Goal: Task Accomplishment & Management: Complete application form

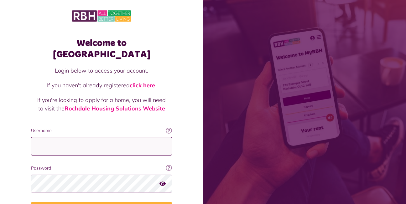
type input "**********"
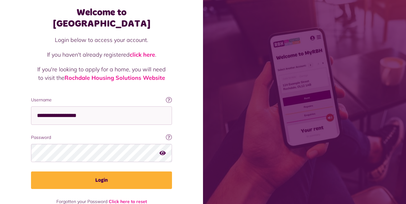
scroll to position [36, 0]
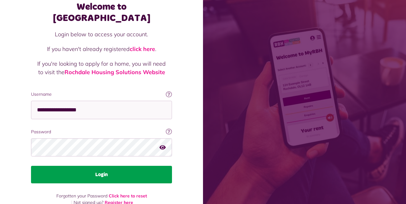
click at [103, 166] on button "Login" at bounding box center [101, 175] width 141 height 18
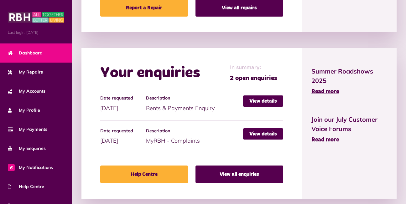
scroll to position [428, 0]
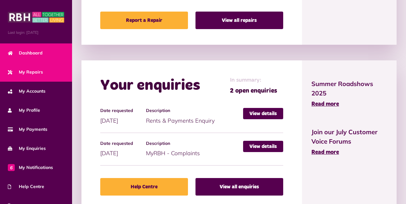
click at [32, 70] on span "My Repairs" at bounding box center [25, 72] width 35 height 7
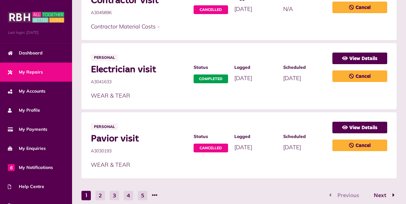
scroll to position [458, 0]
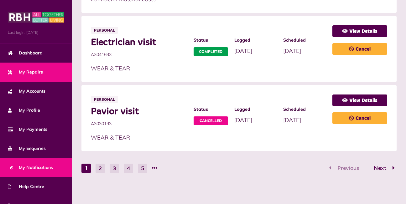
click at [42, 168] on span "6 My Notifications" at bounding box center [30, 167] width 45 height 7
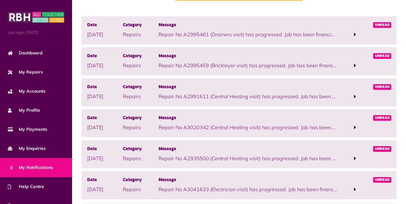
scroll to position [107, 0]
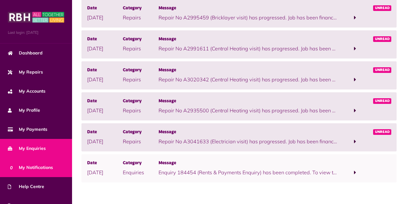
click at [38, 149] on span "My Enquiries" at bounding box center [27, 148] width 38 height 7
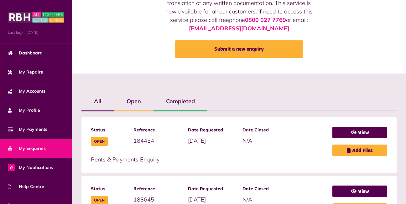
scroll to position [75, 0]
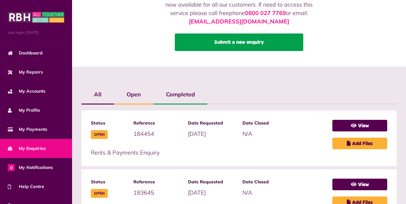
click at [219, 43] on link "Submit a new enquiry" at bounding box center [239, 43] width 128 height 18
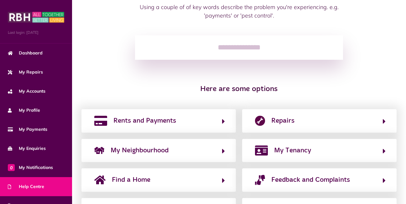
scroll to position [103, 0]
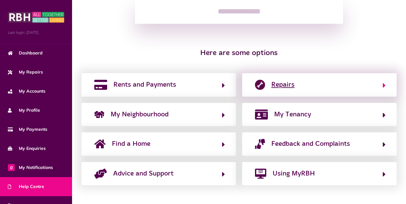
click at [279, 85] on span "Repairs" at bounding box center [282, 85] width 23 height 10
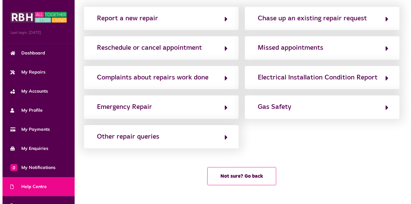
scroll to position [0, 0]
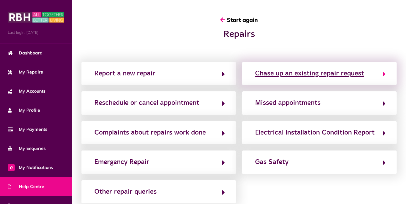
click at [303, 75] on div "Chase up an existing repair request" at bounding box center [309, 74] width 109 height 10
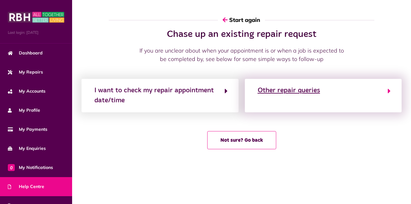
click at [275, 94] on div "Other repair queries" at bounding box center [289, 91] width 62 height 10
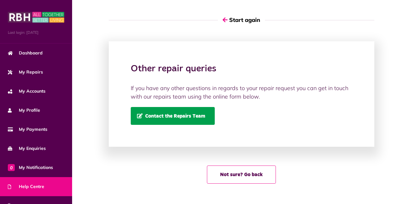
click at [176, 117] on span "Contact the Repairs Team" at bounding box center [171, 115] width 68 height 5
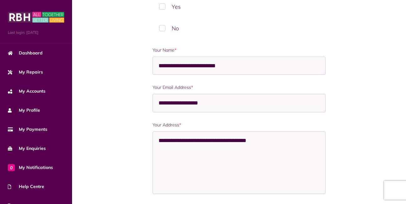
scroll to position [104, 0]
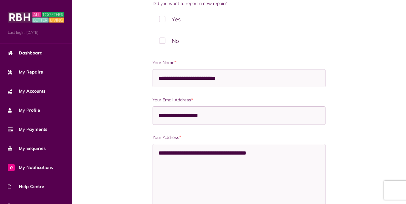
click at [163, 19] on label "Yes" at bounding box center [239, 19] width 173 height 18
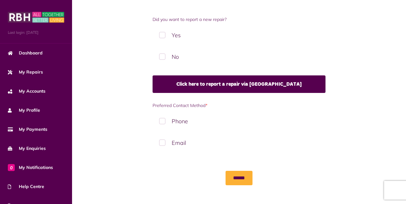
scroll to position [88, 0]
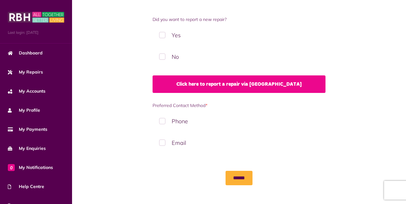
click at [231, 86] on link "Click here to report a repair via MyRBH" at bounding box center [239, 85] width 173 height 18
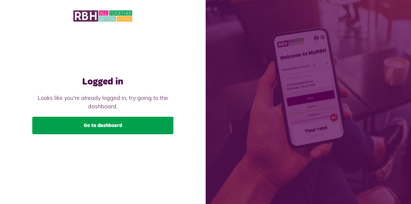
click at [113, 126] on link "Go to dashboard" at bounding box center [102, 126] width 141 height 18
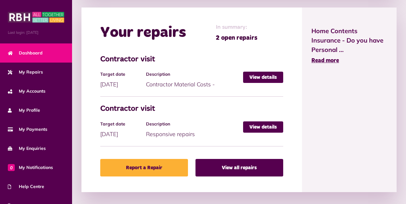
scroll to position [293, 0]
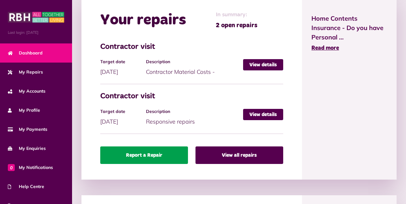
click at [142, 153] on link "Report a Repair" at bounding box center [144, 156] width 88 height 18
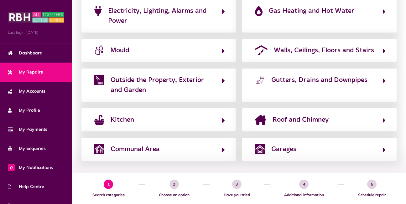
scroll to position [168, 0]
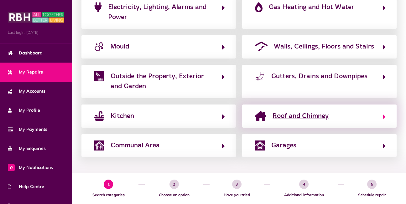
click at [315, 117] on span "Roof and Chimney" at bounding box center [301, 116] width 56 height 10
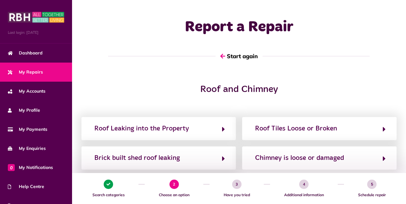
scroll to position [0, 0]
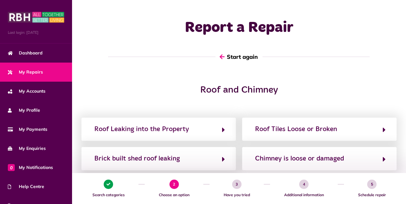
click at [231, 56] on button "Start again" at bounding box center [239, 57] width 47 height 18
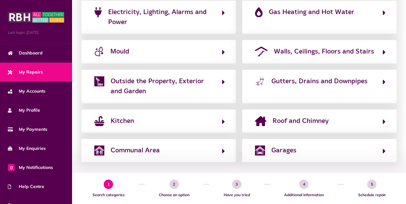
scroll to position [168, 0]
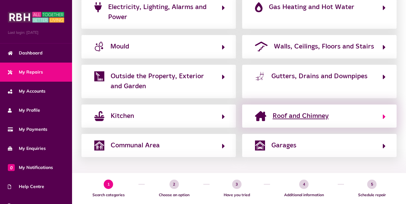
click at [317, 117] on span "Roof and Chimney" at bounding box center [301, 116] width 56 height 10
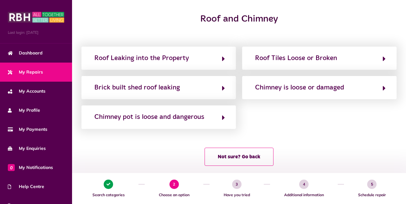
scroll to position [80, 0]
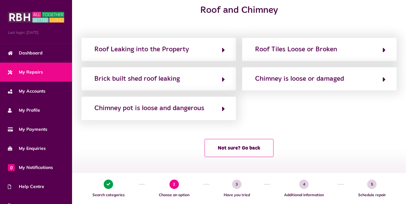
click at [303, 185] on span "4" at bounding box center [303, 184] width 9 height 9
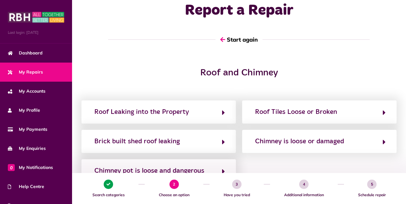
scroll to position [0, 0]
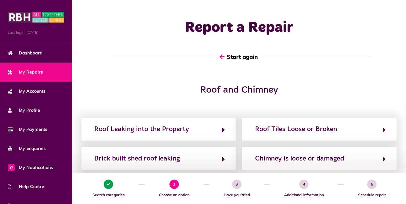
click at [229, 57] on button "Start again" at bounding box center [239, 57] width 47 height 18
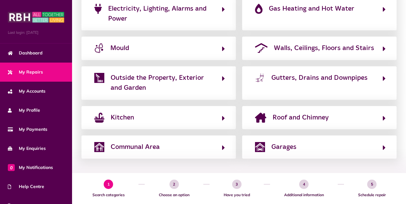
scroll to position [168, 0]
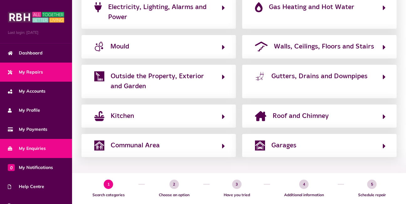
click at [31, 148] on span "My Enquiries" at bounding box center [27, 148] width 38 height 7
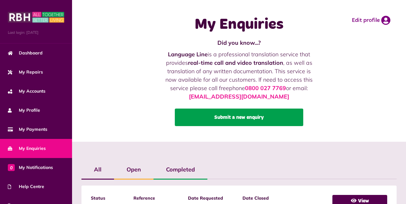
click at [217, 118] on link "Submit a new enquiry" at bounding box center [239, 118] width 128 height 18
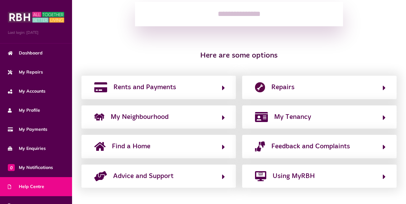
scroll to position [103, 0]
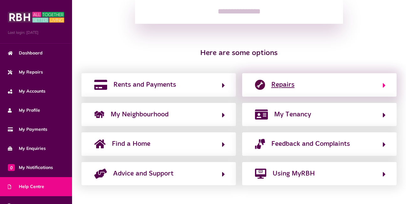
click at [283, 86] on span "Repairs" at bounding box center [282, 85] width 23 height 10
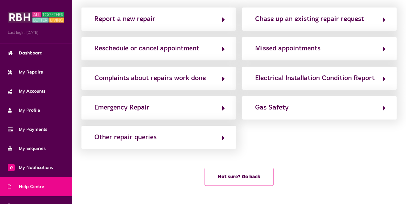
scroll to position [55, 0]
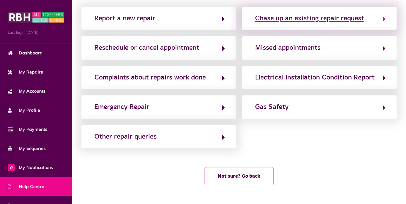
click at [270, 21] on div "Chase up an existing repair request" at bounding box center [309, 18] width 109 height 10
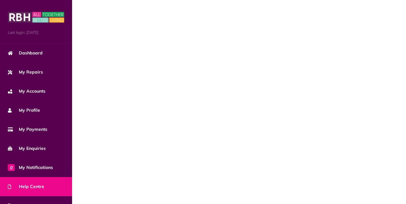
scroll to position [0, 0]
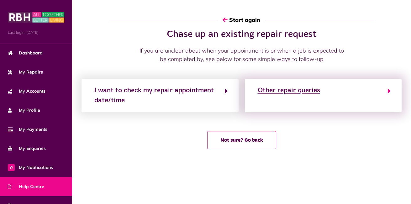
click at [278, 93] on div "Other repair queries" at bounding box center [289, 91] width 62 height 10
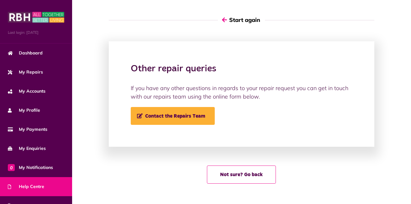
click at [239, 21] on button "Start again" at bounding box center [241, 20] width 47 height 18
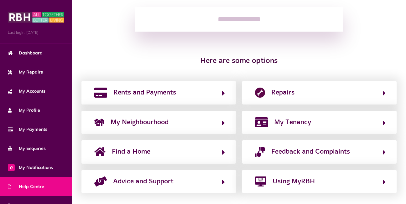
scroll to position [100, 0]
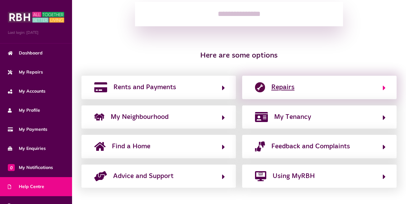
click at [282, 87] on span "Repairs" at bounding box center [282, 87] width 23 height 10
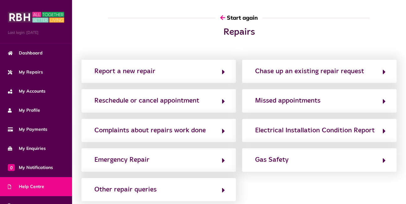
scroll to position [0, 0]
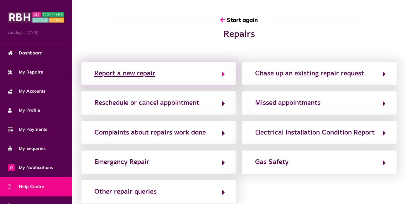
click at [137, 75] on div "Report a new repair" at bounding box center [124, 74] width 61 height 10
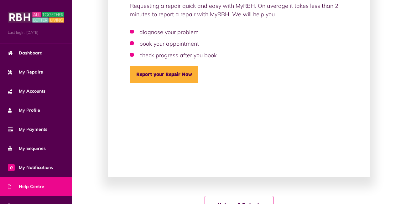
scroll to position [88, 0]
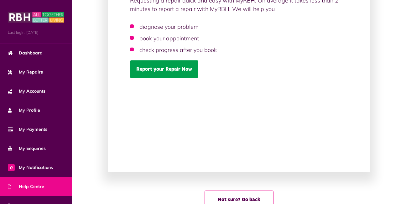
click at [156, 71] on link "Report your Repair Now" at bounding box center [164, 69] width 68 height 18
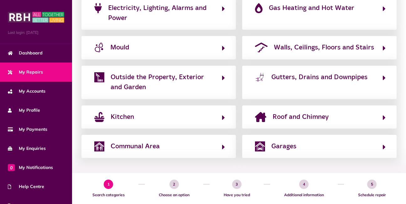
scroll to position [168, 0]
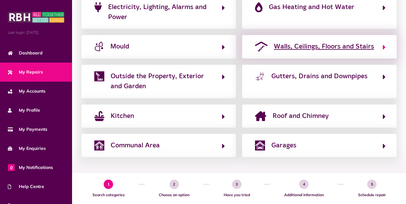
click at [335, 49] on span "Walls, Ceilings, Floors and Stairs" at bounding box center [324, 47] width 100 height 10
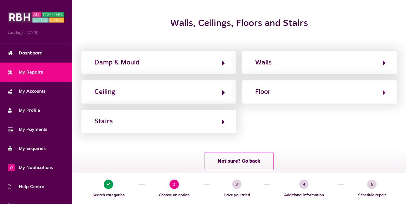
scroll to position [80, 0]
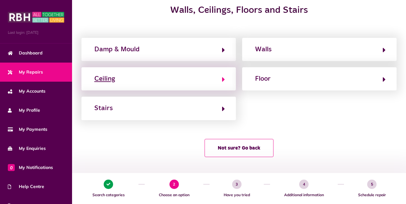
click at [107, 80] on div "Ceiling" at bounding box center [104, 79] width 21 height 10
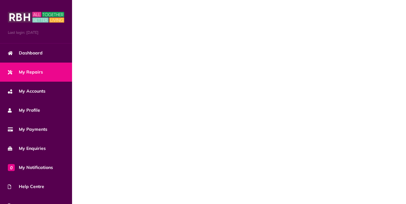
scroll to position [0, 0]
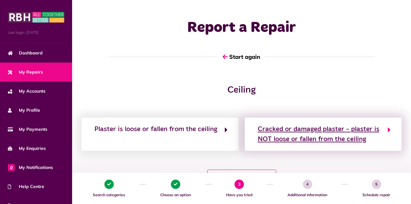
click at [282, 133] on div "Cracked or damaged plaster - plaster is NOT loose or fallen from the ceiling" at bounding box center [320, 134] width 124 height 20
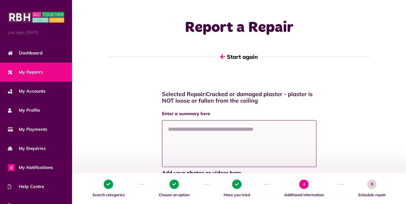
click at [195, 132] on textarea at bounding box center [239, 143] width 154 height 47
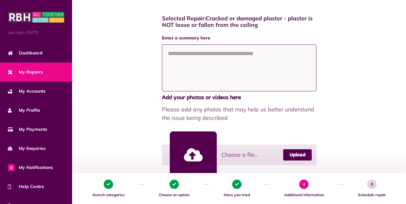
scroll to position [75, 0]
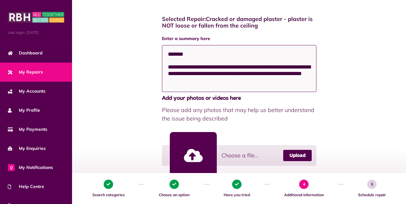
click at [226, 80] on textarea "**********" at bounding box center [239, 68] width 154 height 47
click at [276, 80] on textarea "**********" at bounding box center [239, 68] width 154 height 47
click at [304, 80] on textarea "**********" at bounding box center [239, 68] width 154 height 47
click at [179, 86] on textarea "**********" at bounding box center [239, 68] width 154 height 47
click at [243, 86] on textarea "**********" at bounding box center [239, 68] width 154 height 47
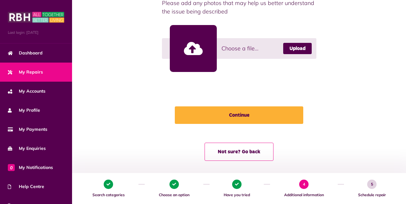
scroll to position [186, 0]
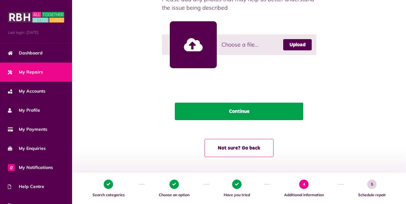
type textarea "**********"
click at [233, 112] on button "Continue" at bounding box center [239, 112] width 128 height 18
